Goal: Task Accomplishment & Management: Complete application form

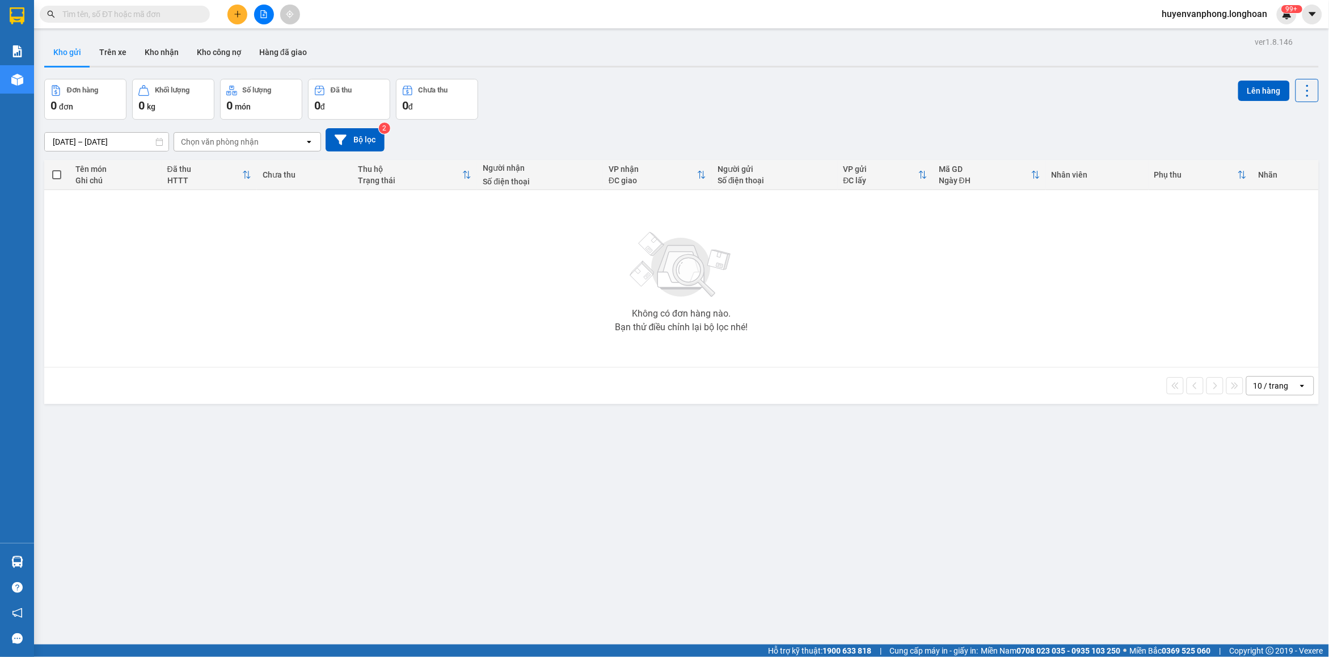
click at [167, 11] on input "text" at bounding box center [129, 14] width 134 height 12
paste input "0386026555"
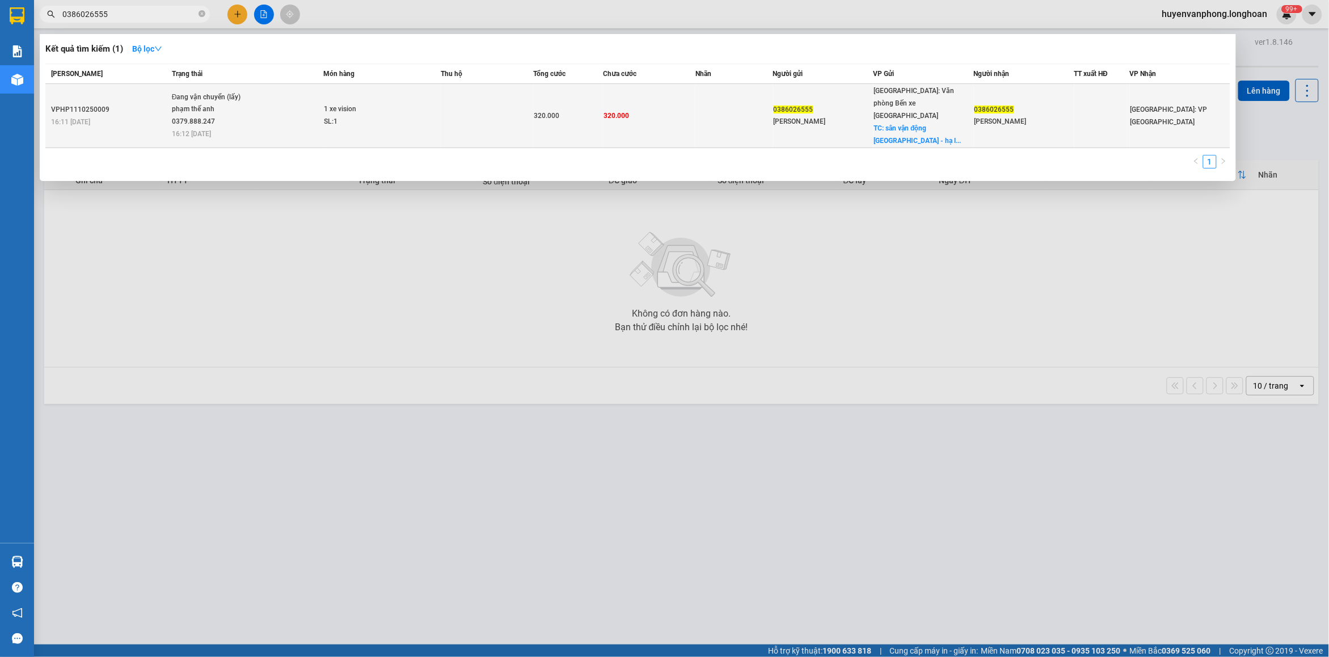
type input "0386026555"
click at [254, 103] on div "phạm thế anh 0379.888.247" at bounding box center [214, 115] width 85 height 24
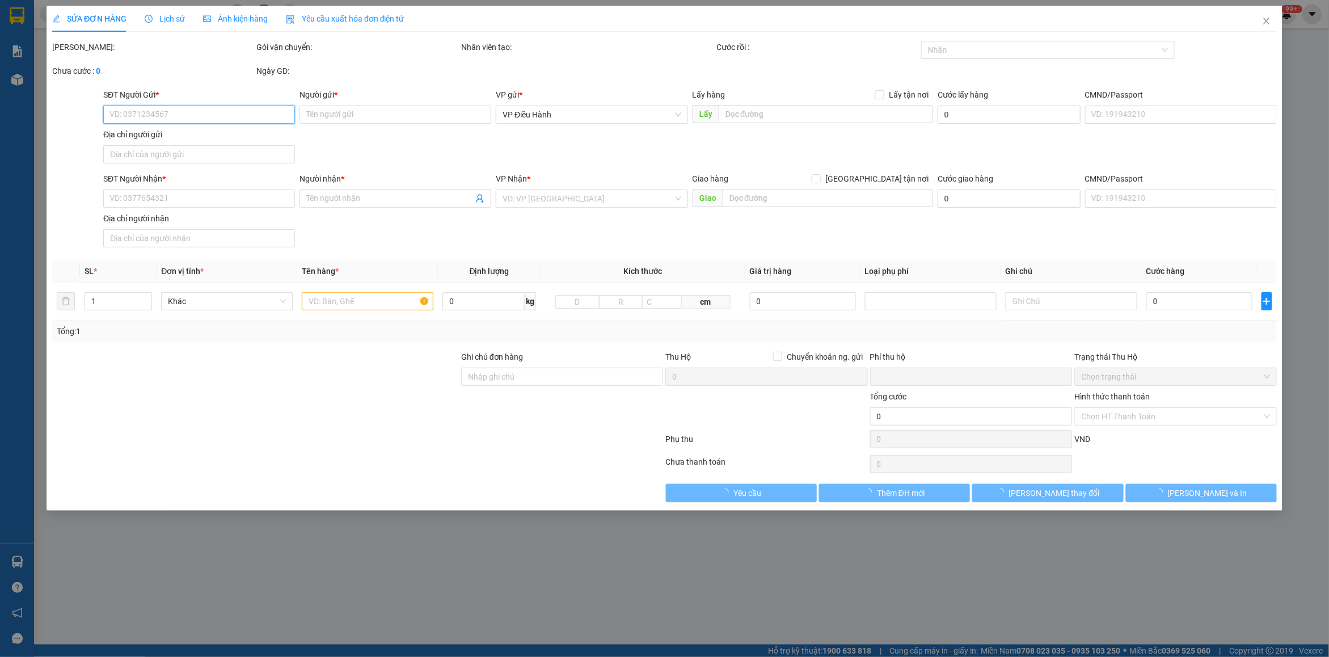
type input "0386026555"
type input "[PERSON_NAME]"
checkbox input "true"
type input "sân vận động [GEOGRAPHIC_DATA]"
type input "0386026555"
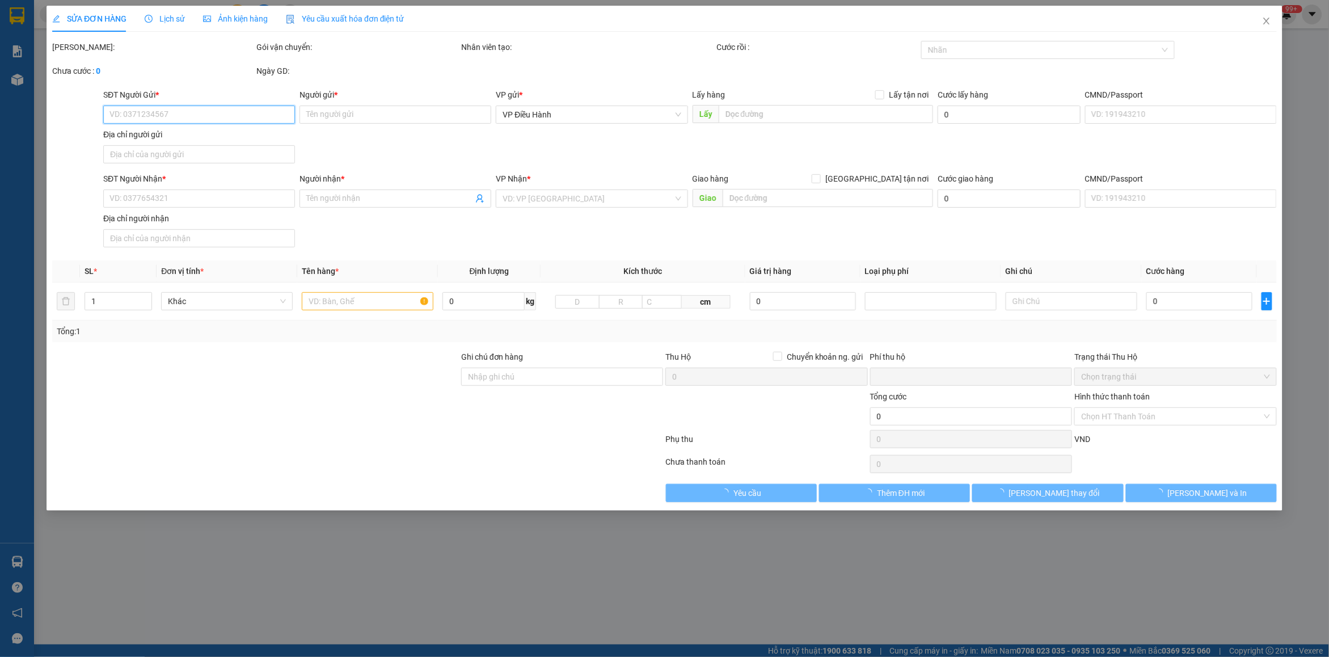
type input "[PERSON_NAME]"
type input "0"
type input "320.000"
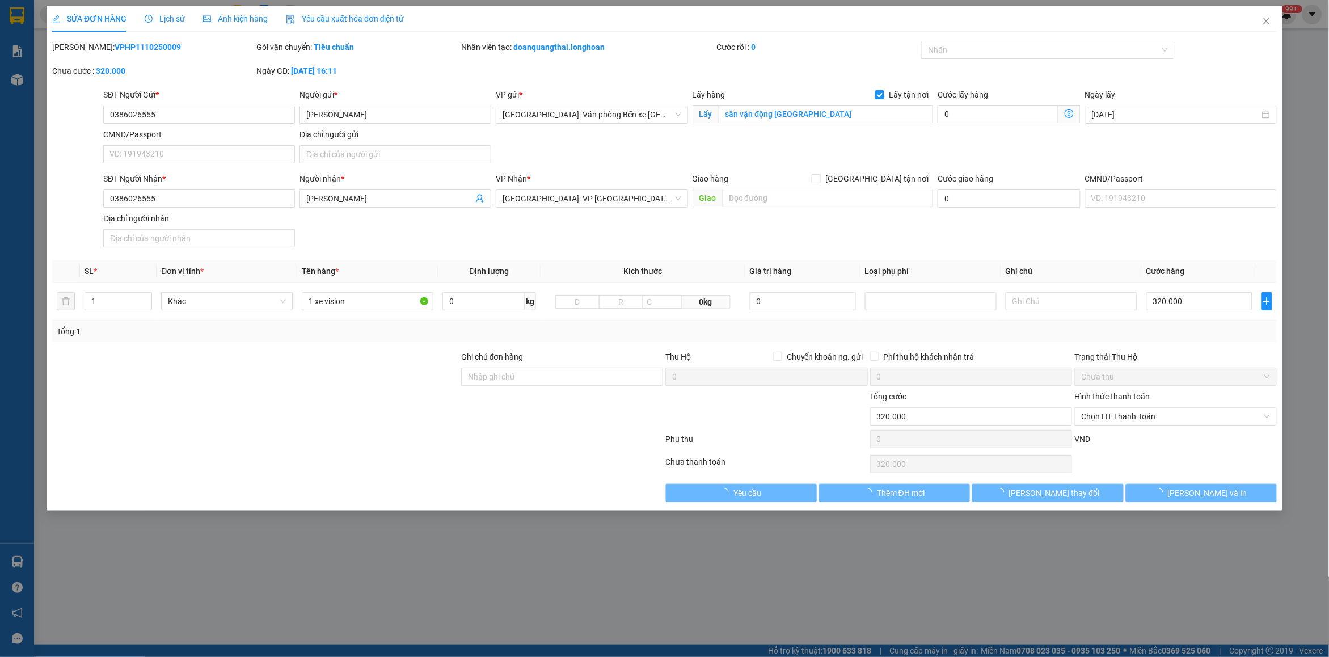
click at [157, 15] on span "Lịch sử" at bounding box center [165, 18] width 40 height 9
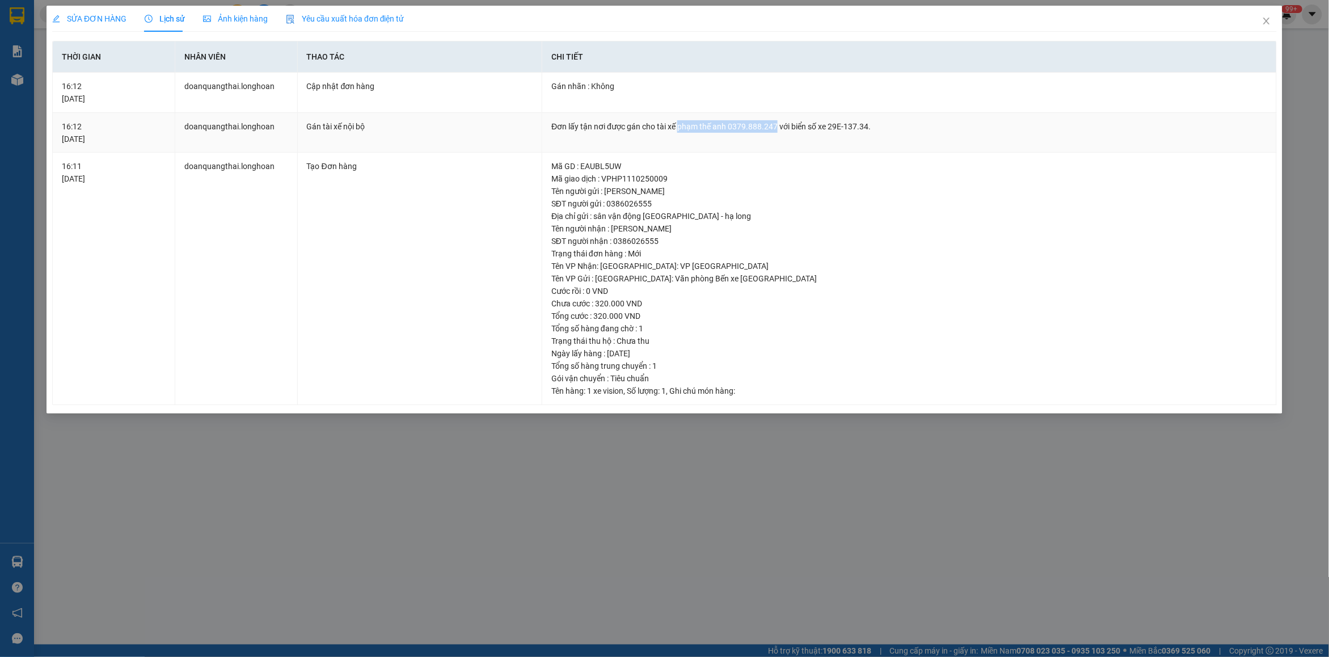
drag, startPoint x: 678, startPoint y: 128, endPoint x: 774, endPoint y: 133, distance: 96.0
click at [774, 133] on td "Đơn lấy tận nơi được gán cho tài xế phạm thế anh 0379.888.247 với biển số xe 29…" at bounding box center [909, 133] width 734 height 40
copy div "phạm thế anh 0379.888.247"
click at [1260, 23] on span "Close" at bounding box center [1266, 22] width 32 height 32
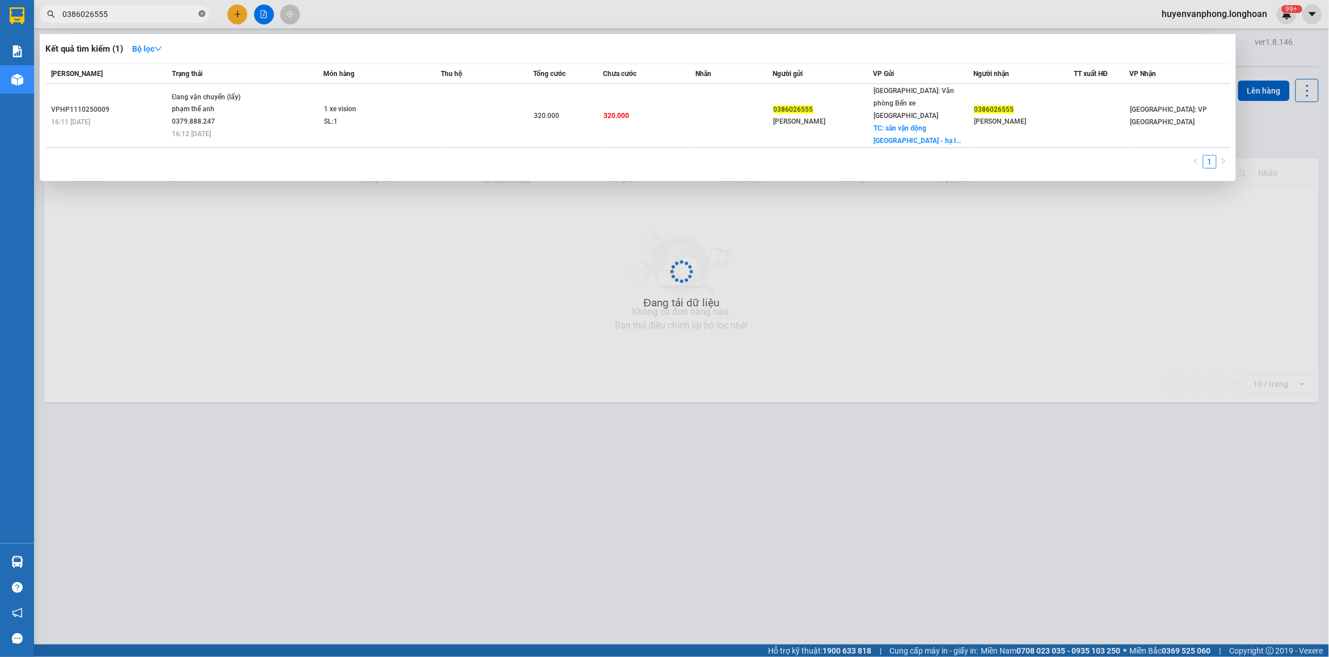
click at [200, 18] on span at bounding box center [201, 14] width 7 height 11
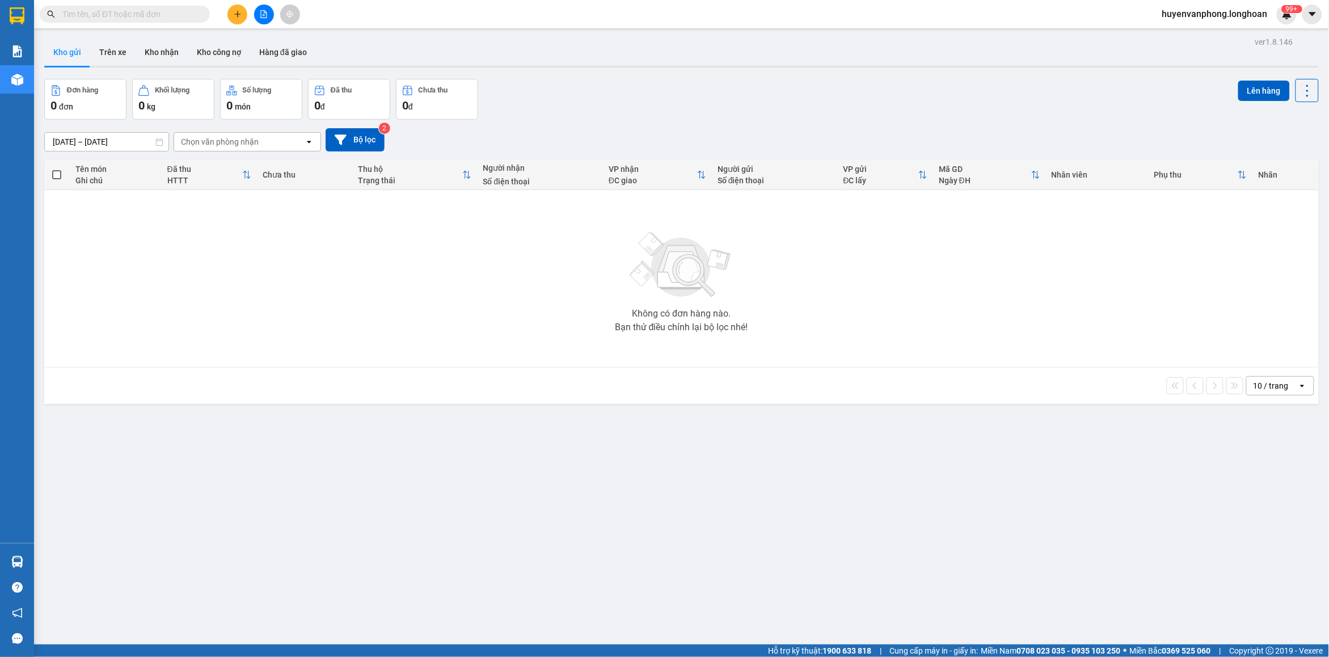
click at [153, 14] on input "text" at bounding box center [129, 14] width 134 height 12
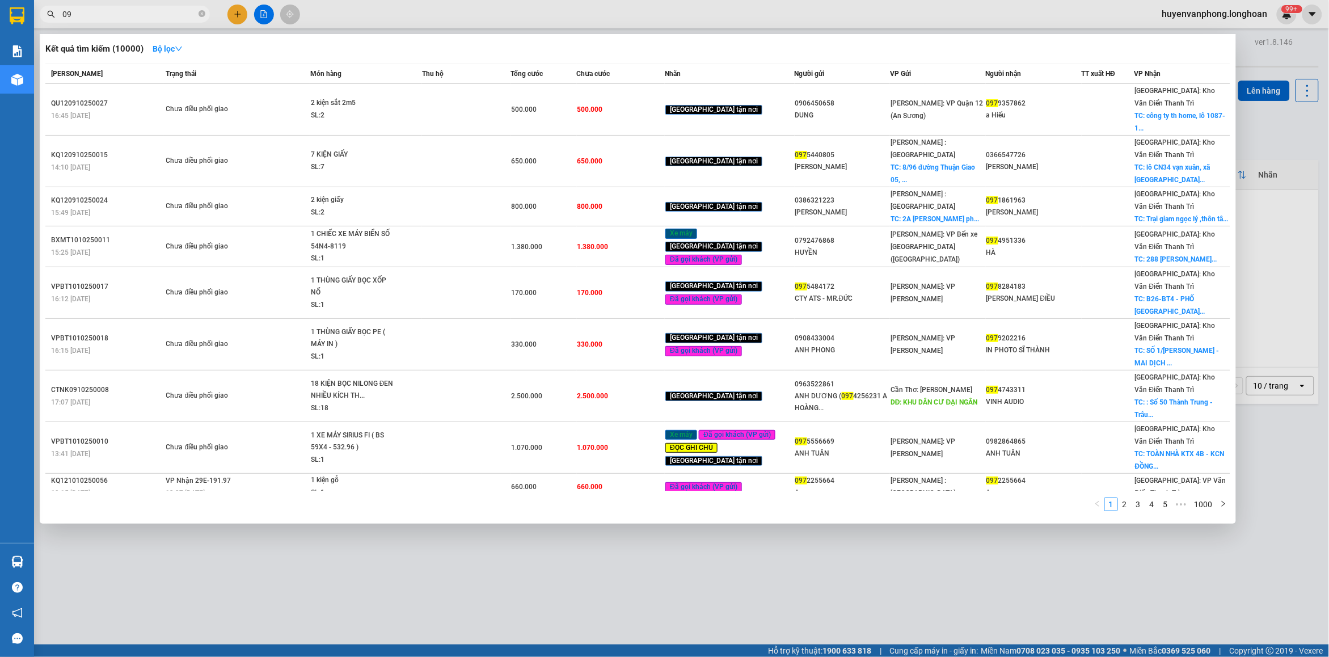
type input "0"
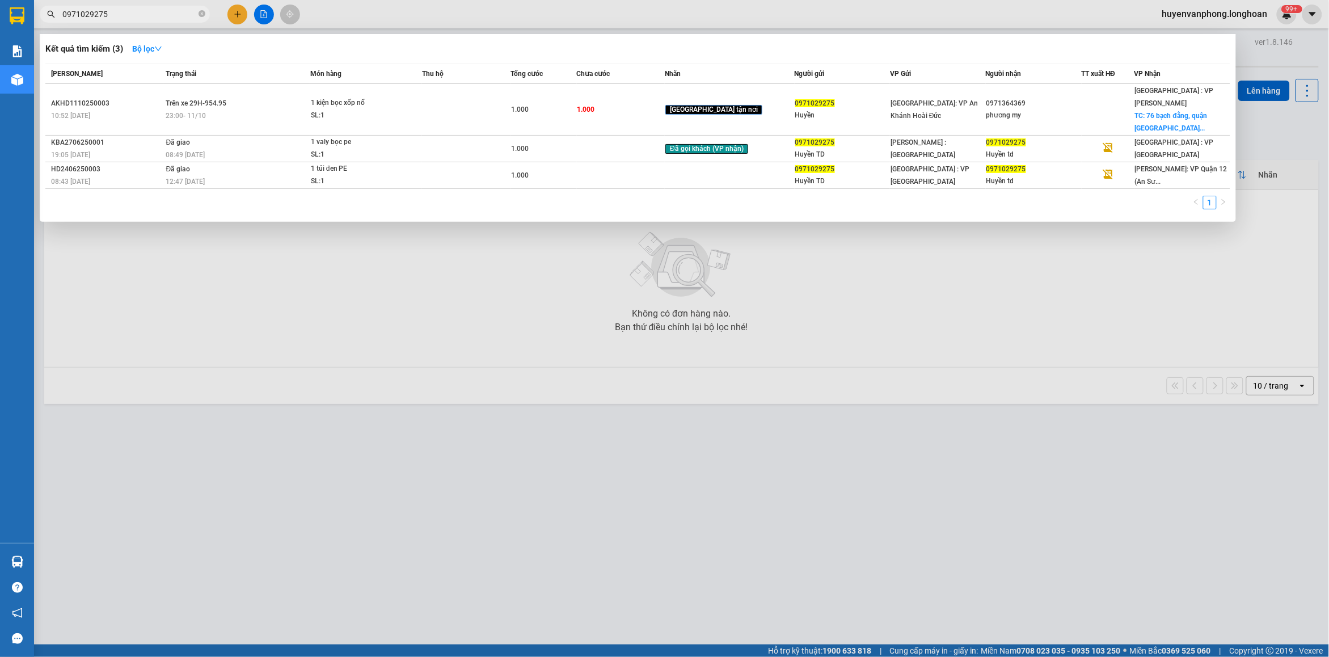
type input "0971029275"
click at [200, 17] on icon "close-circle" at bounding box center [201, 13] width 7 height 7
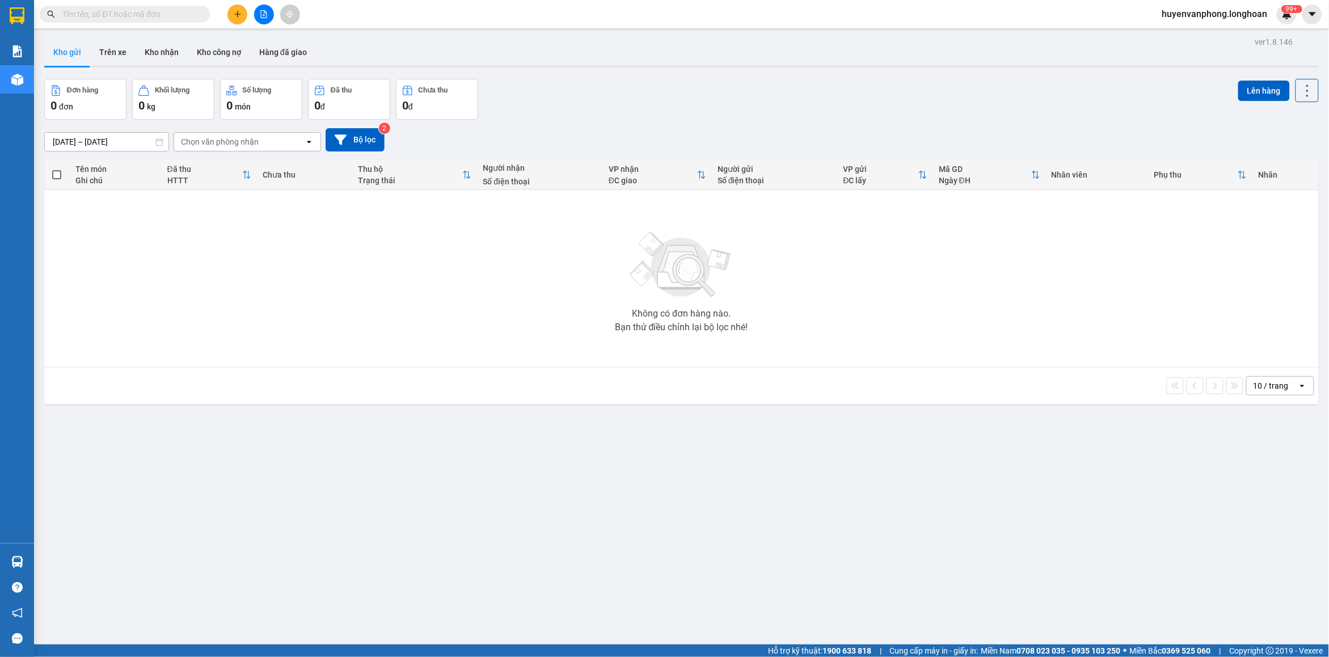
click at [157, 14] on input "text" at bounding box center [129, 14] width 134 height 12
paste input "0986973319"
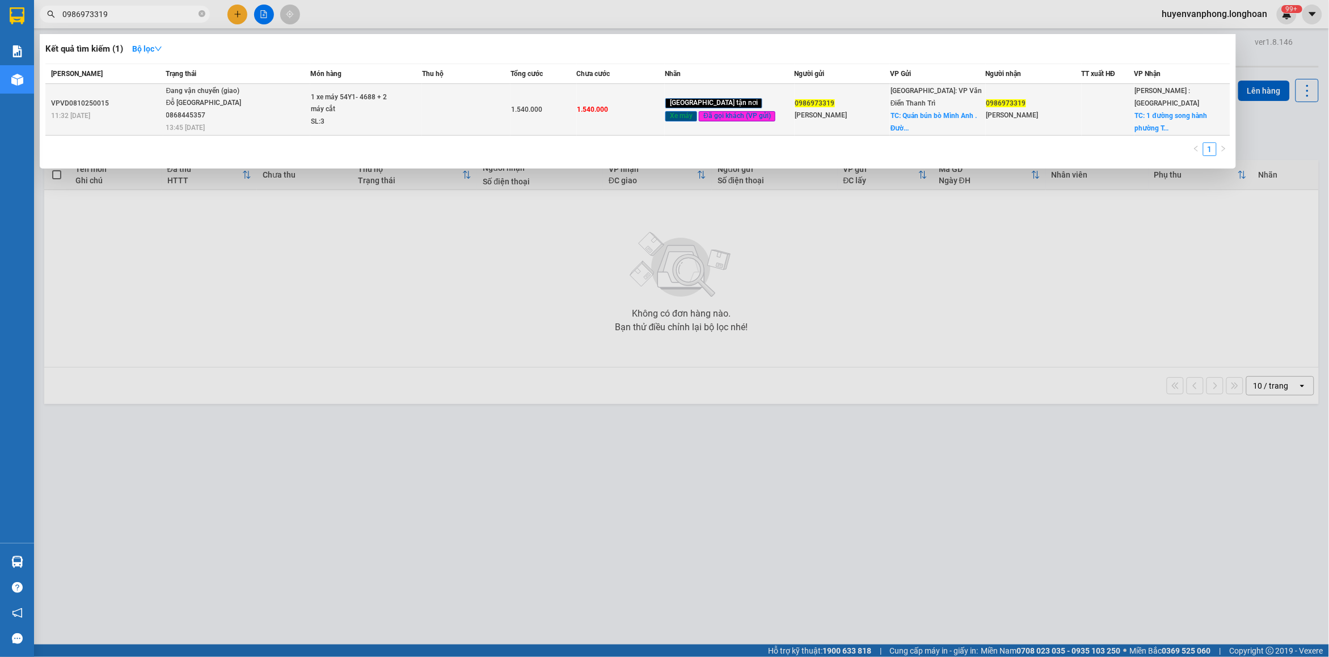
type input "0986973319"
click at [292, 111] on span "Đang vận chuyển (giao) [PERSON_NAME][GEOGRAPHIC_DATA] 0868445357 13:45 [DATE]" at bounding box center [237, 108] width 143 height 47
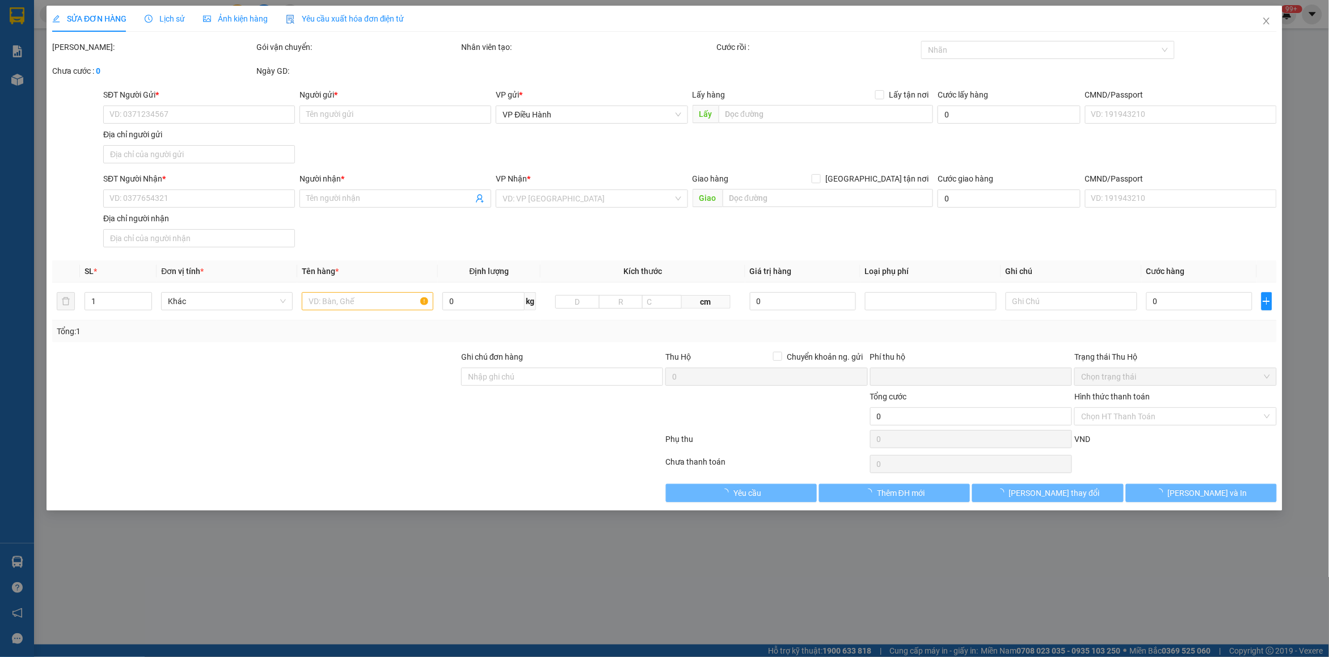
type input "0986973319"
type input "[PERSON_NAME]"
checkbox input "true"
type input "Quán bún bò Mình Anh . [GEOGRAPHIC_DATA] văn lễ phường [GEOGRAPHIC_DATA] thành …"
type input "0986973319"
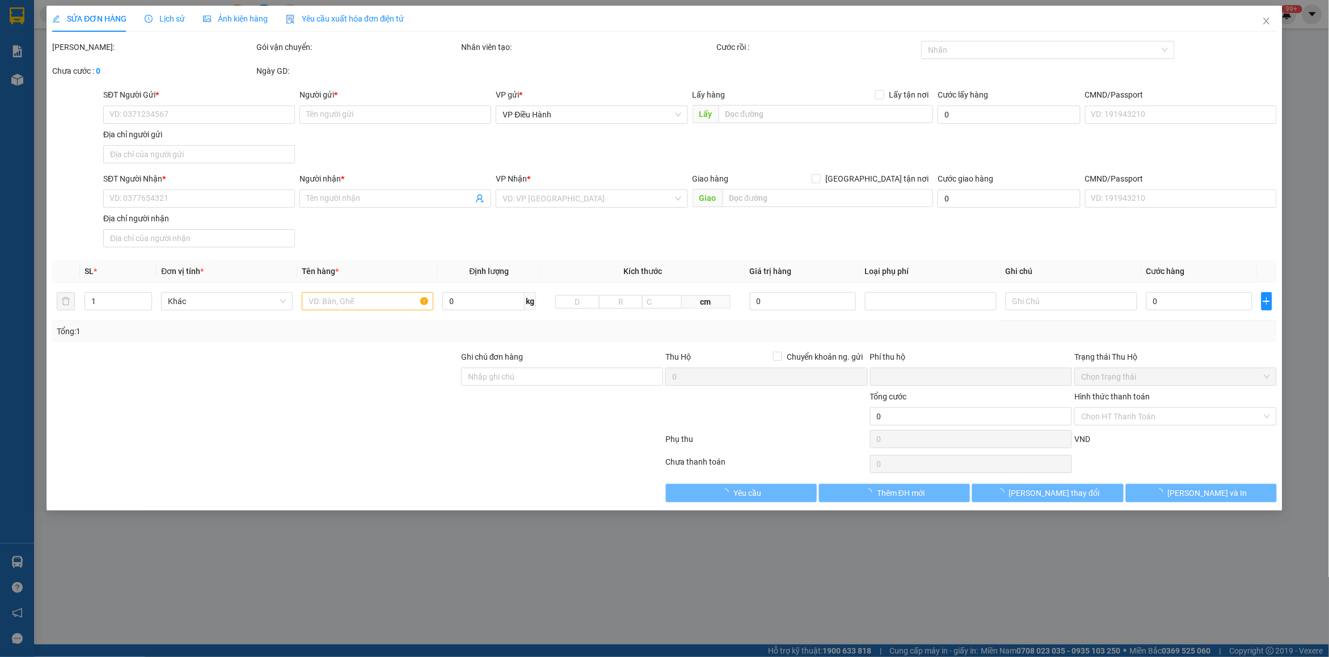
type input "[PERSON_NAME]"
checkbox input "true"
type input "1 đường song hành phường [GEOGRAPHIC_DATA] tphcm. Đối diện trường [GEOGRAPHIC_D…"
type input "1 chìa khóa, đăng ký để trong cốp xe"
type input "0"
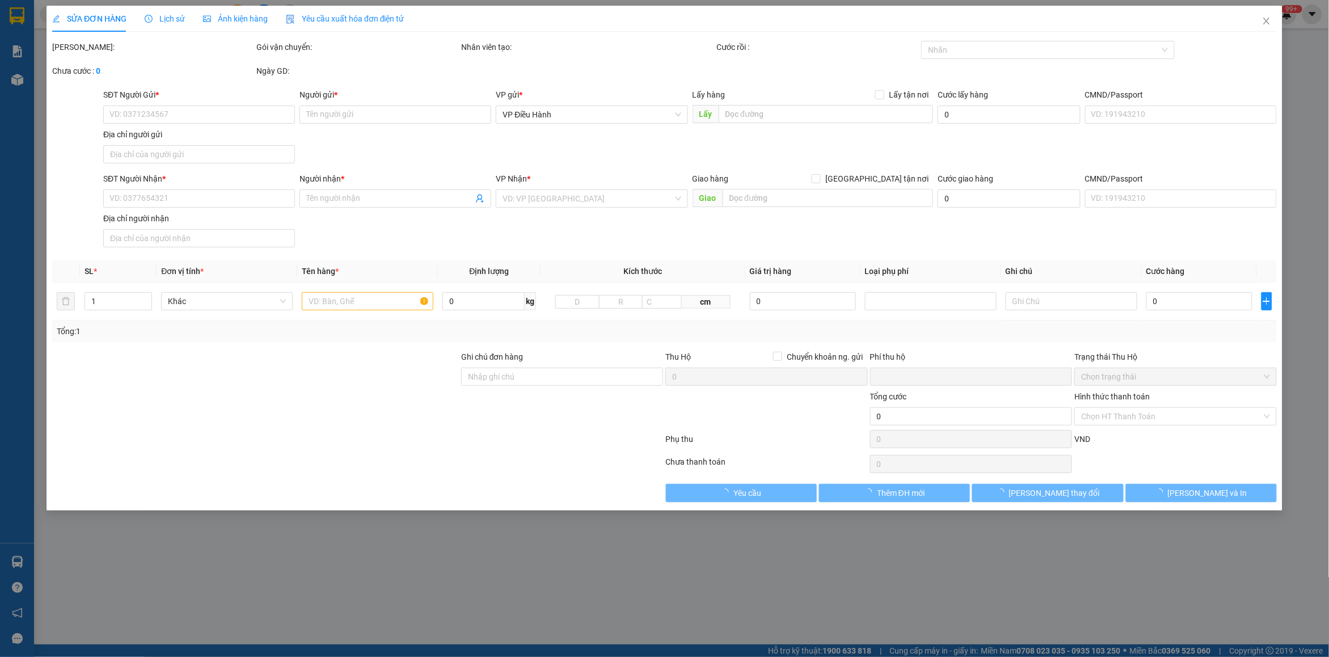
type input "1.540.000"
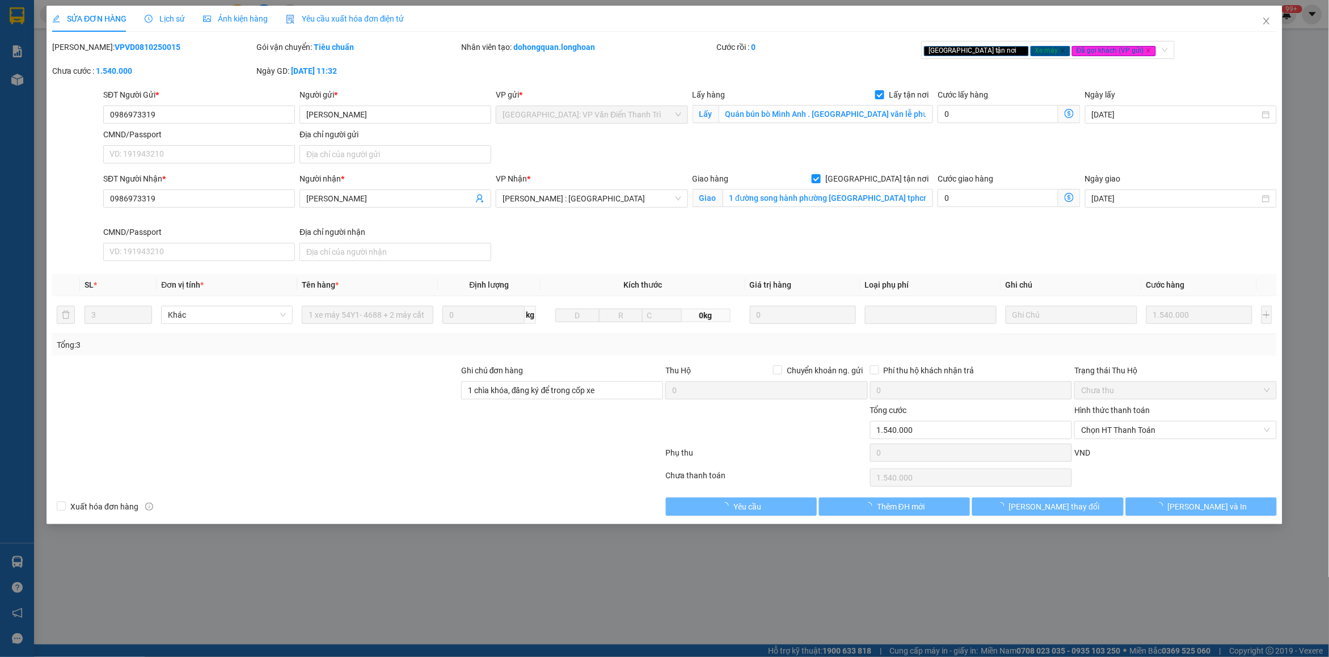
click at [166, 15] on span "Lịch sử" at bounding box center [165, 18] width 40 height 9
